Goal: Navigation & Orientation: Find specific page/section

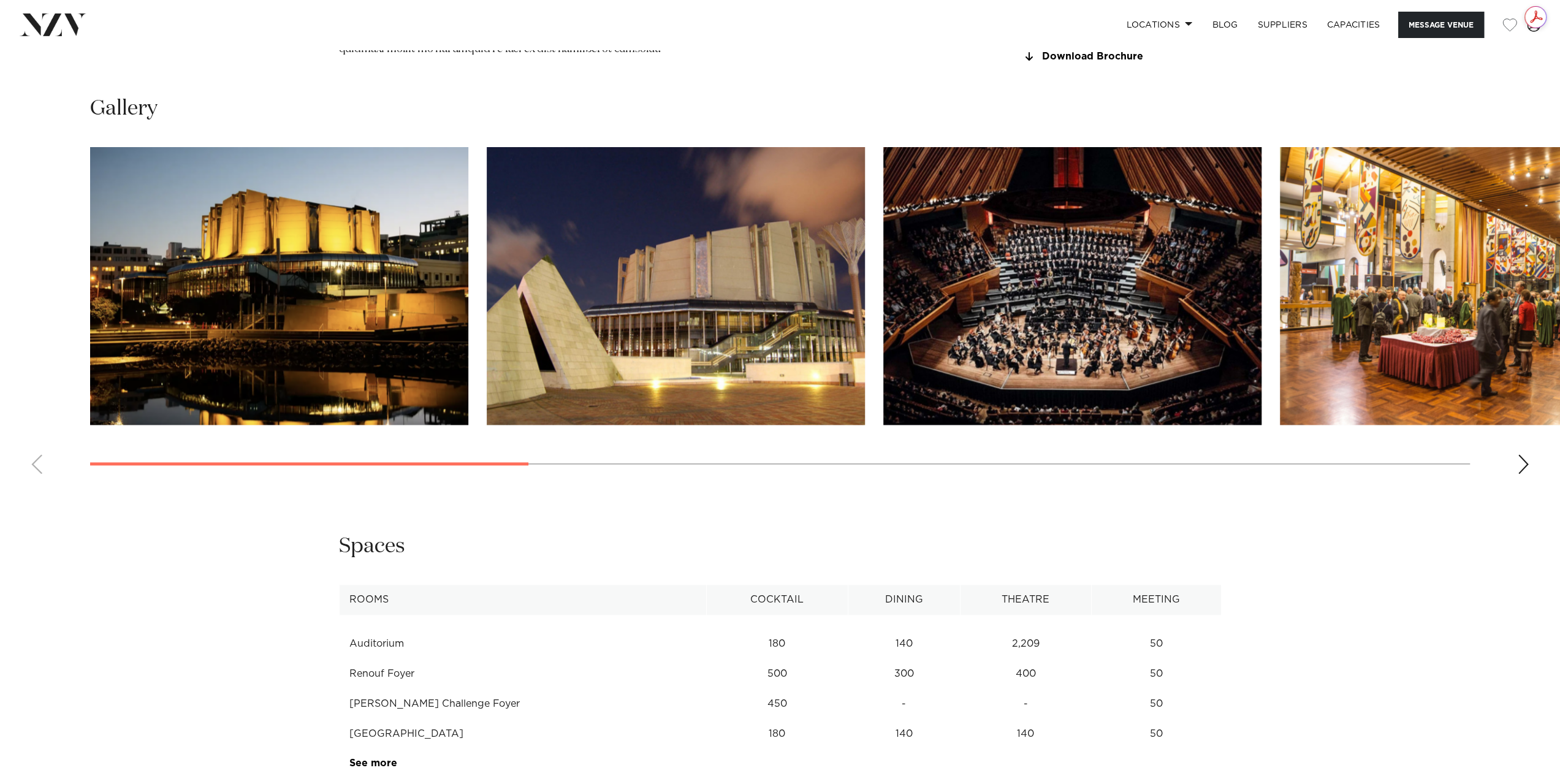
click at [1514, 484] on swiper-container at bounding box center [780, 315] width 1560 height 336
click at [1526, 473] on div "Next slide" at bounding box center [1523, 464] width 12 height 19
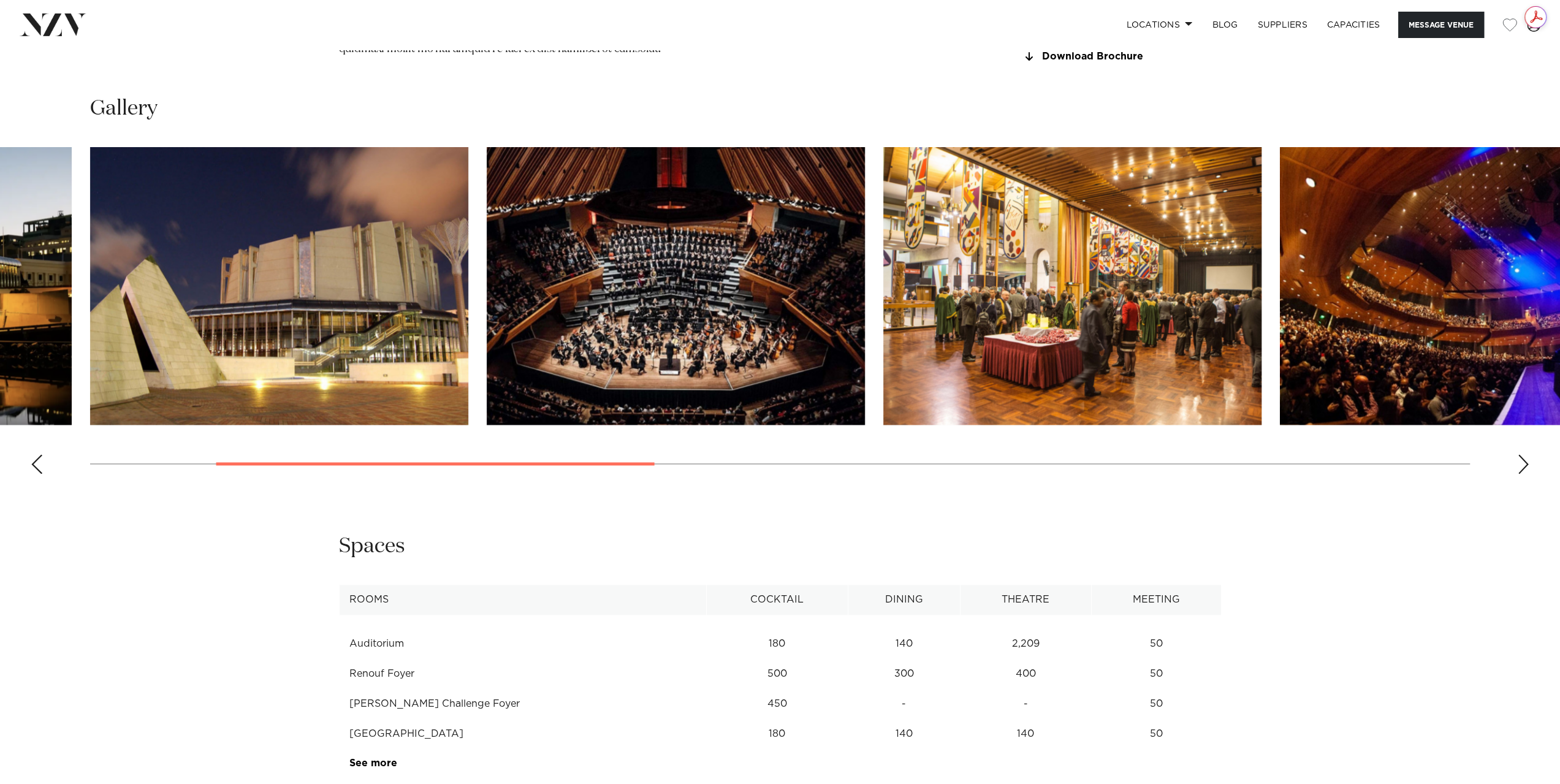
click at [1526, 473] on div "Next slide" at bounding box center [1523, 464] width 12 height 19
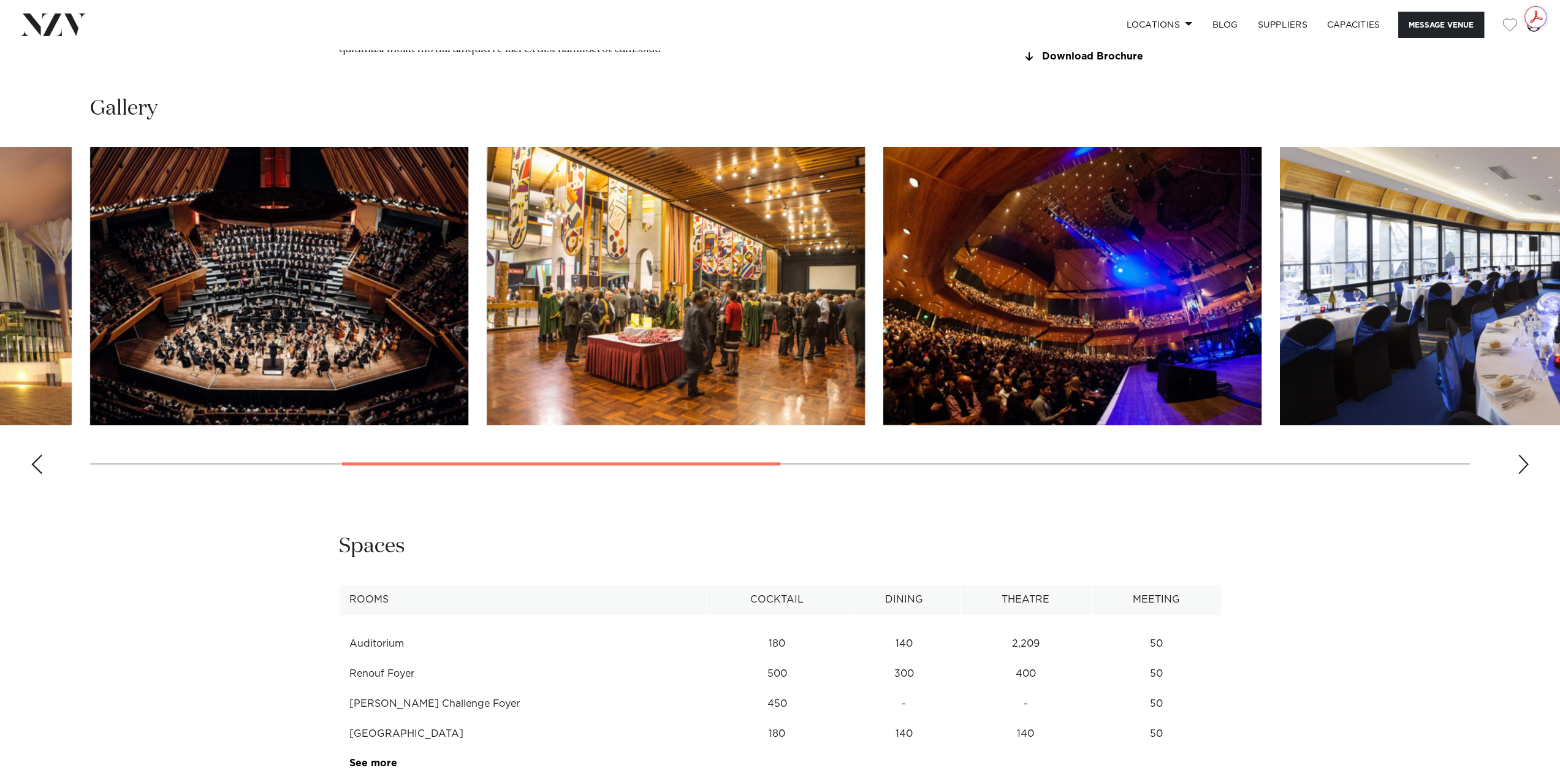
click at [1526, 473] on div "Next slide" at bounding box center [1523, 464] width 12 height 19
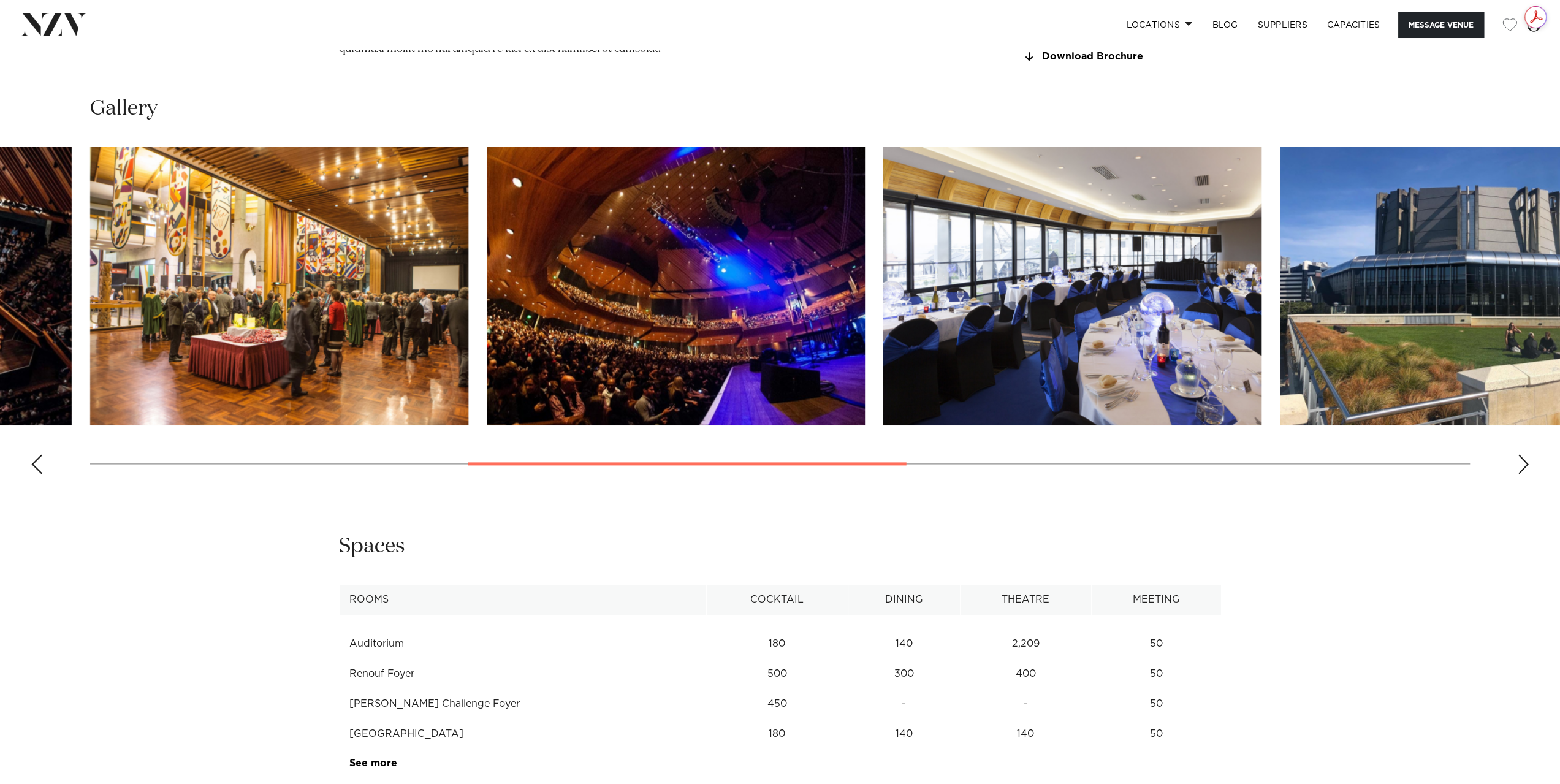
click at [1526, 473] on div "Next slide" at bounding box center [1523, 464] width 12 height 19
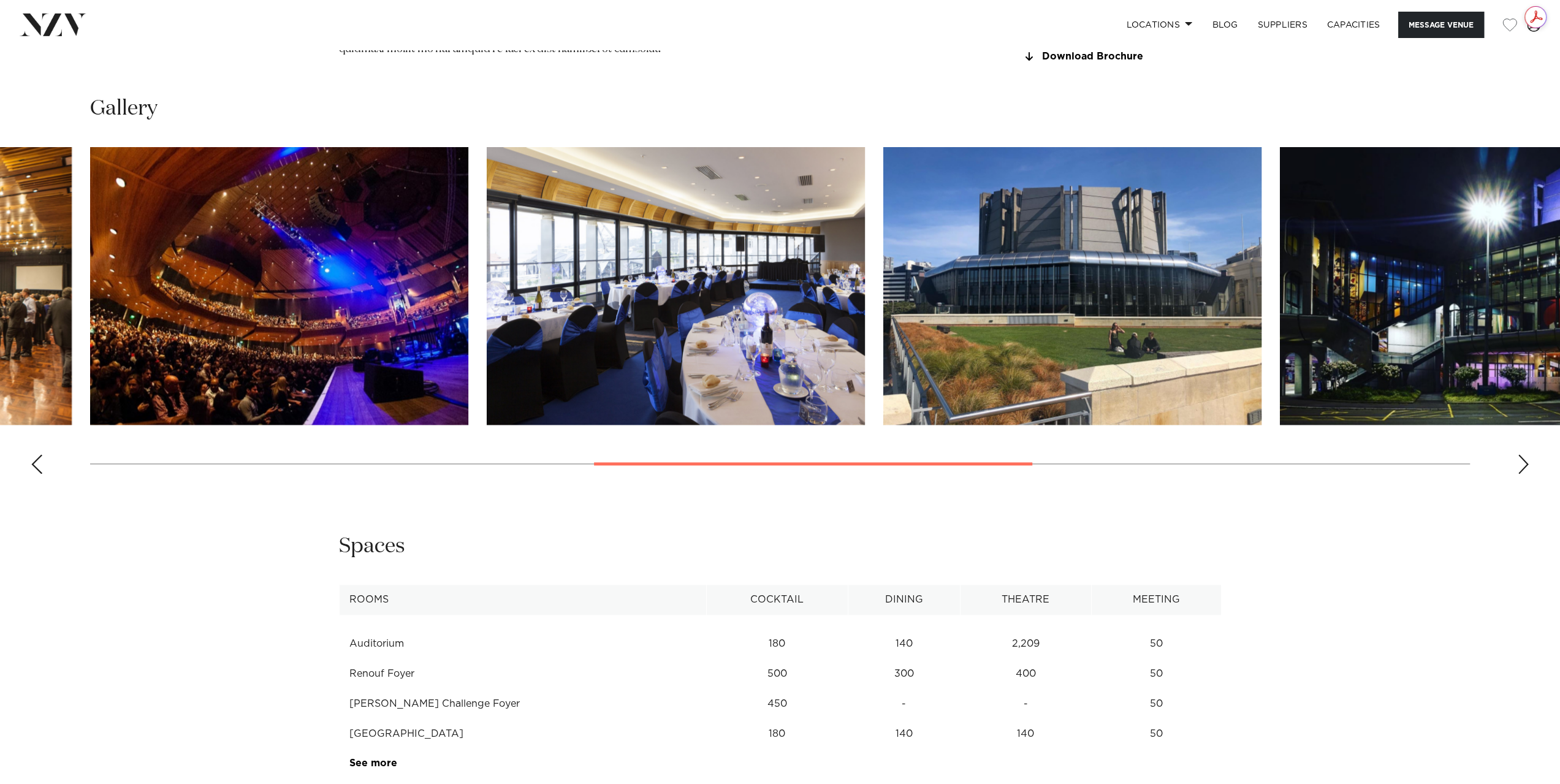
click at [1526, 473] on div "Next slide" at bounding box center [1523, 464] width 12 height 19
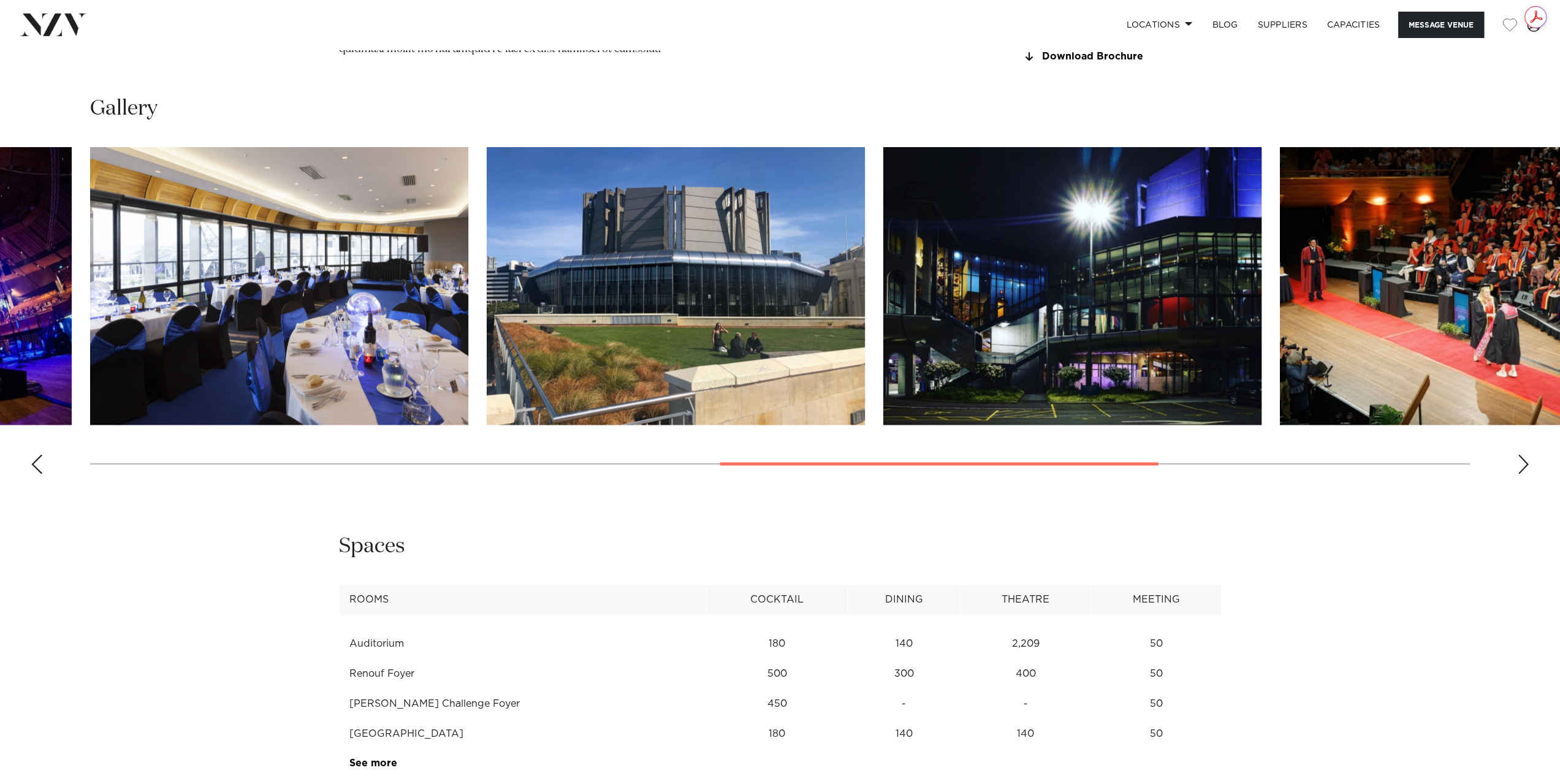
click at [1526, 473] on div "Next slide" at bounding box center [1523, 464] width 12 height 19
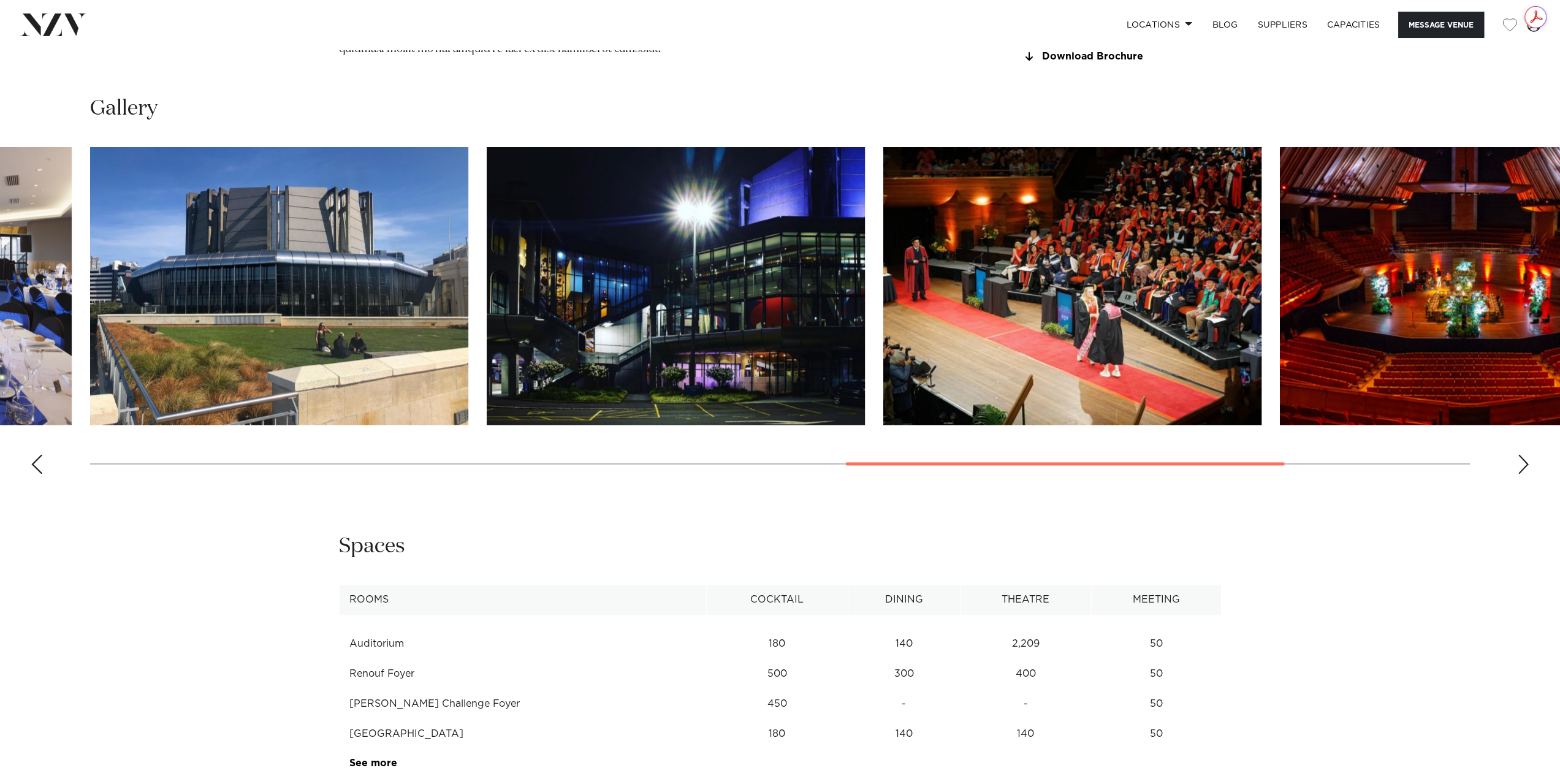
click at [1526, 473] on div "Next slide" at bounding box center [1523, 464] width 12 height 19
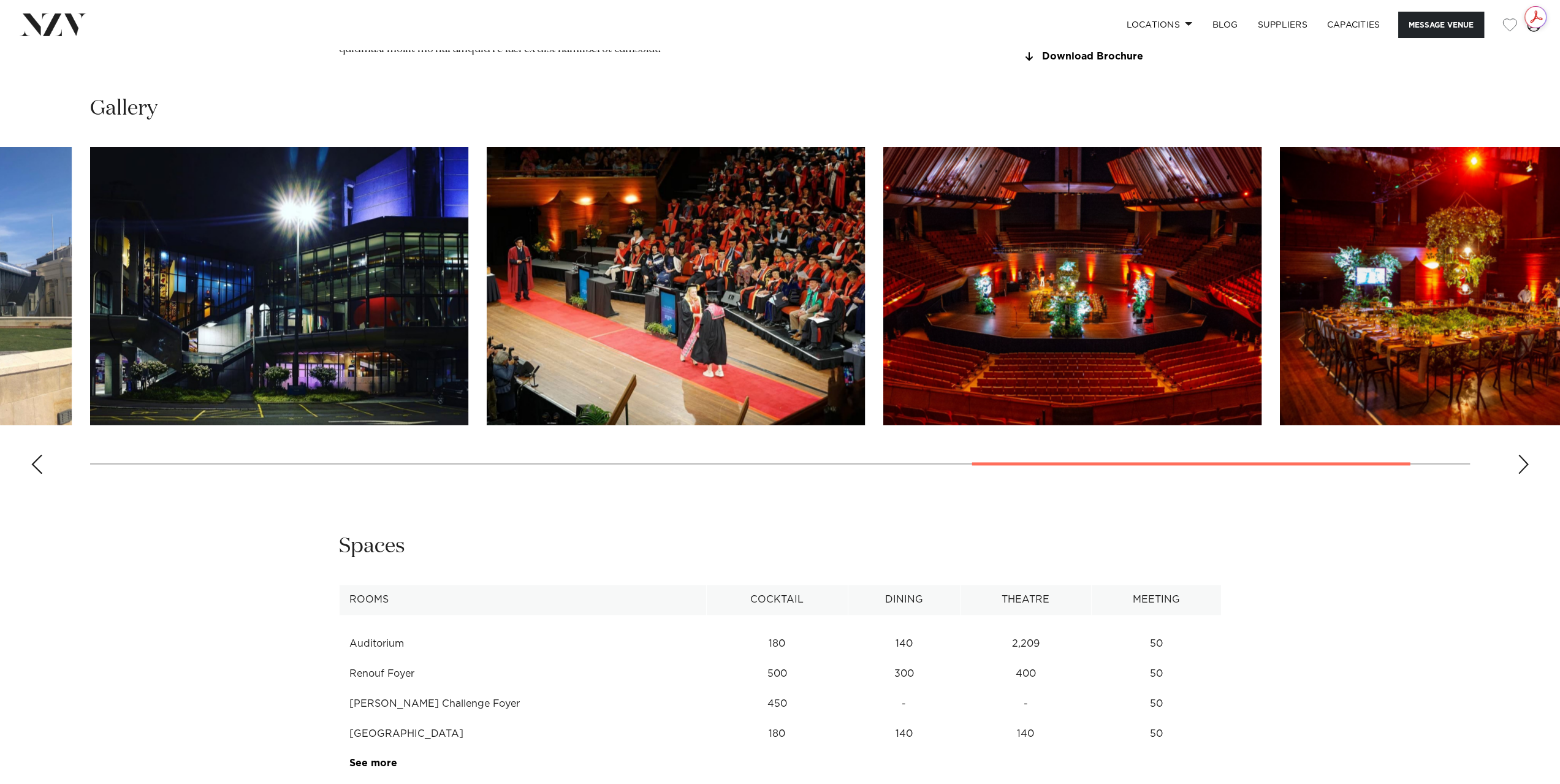
click at [1526, 473] on div "Next slide" at bounding box center [1523, 464] width 12 height 19
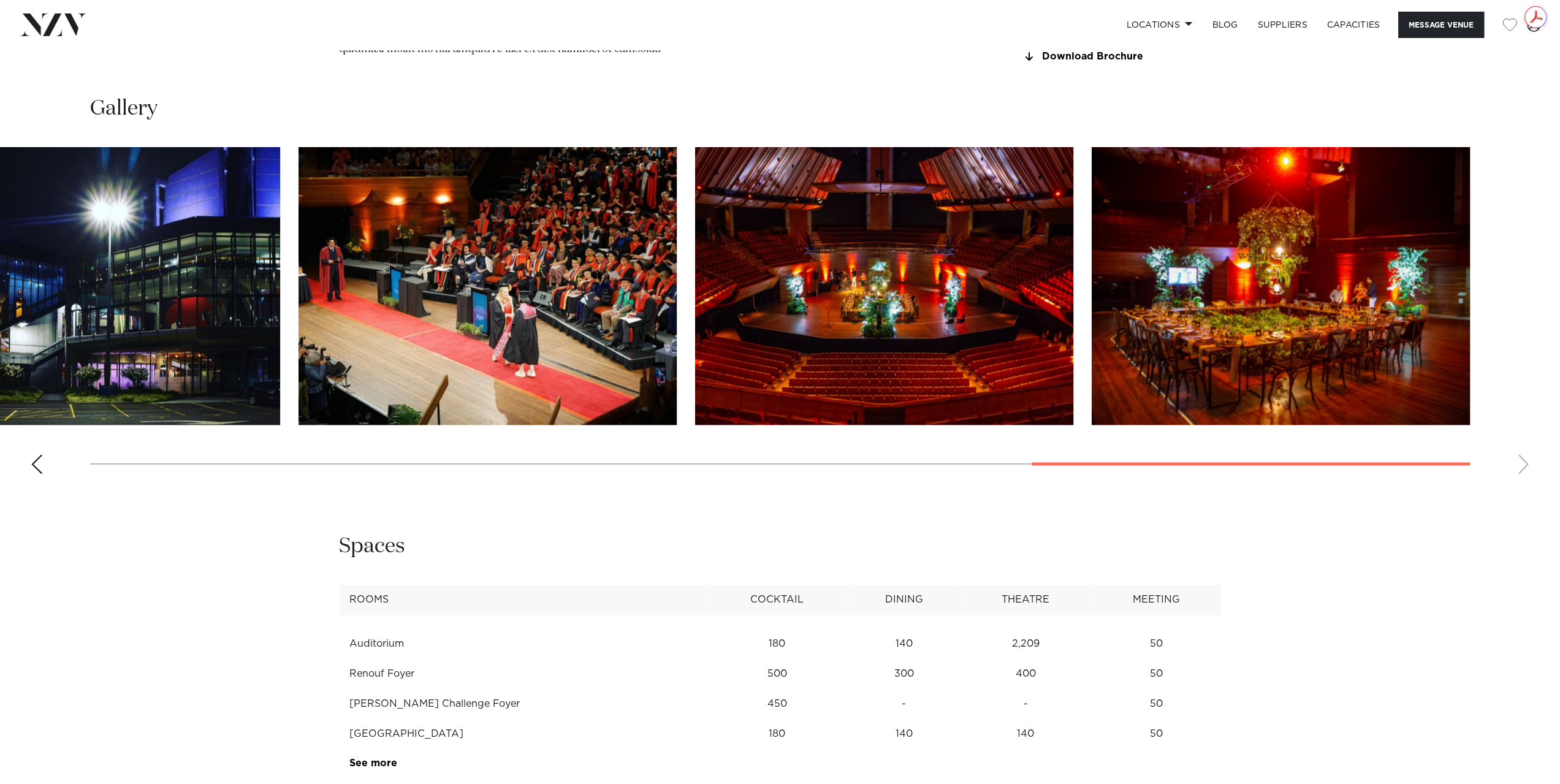
click at [928, 327] on img "10 / 11" at bounding box center [884, 286] width 378 height 278
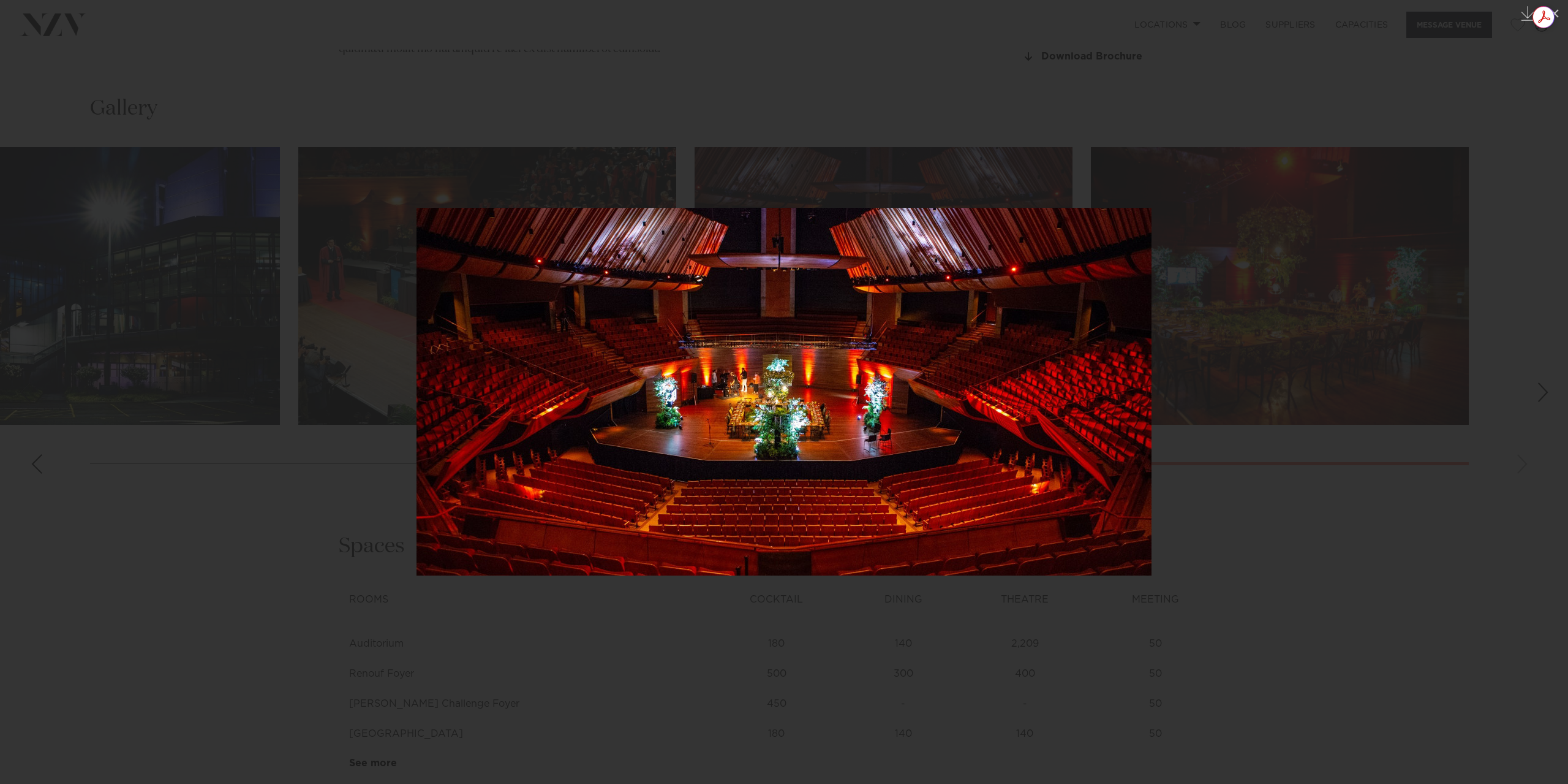
click at [1212, 304] on div at bounding box center [784, 392] width 1568 height 784
